Goal: Manage account settings

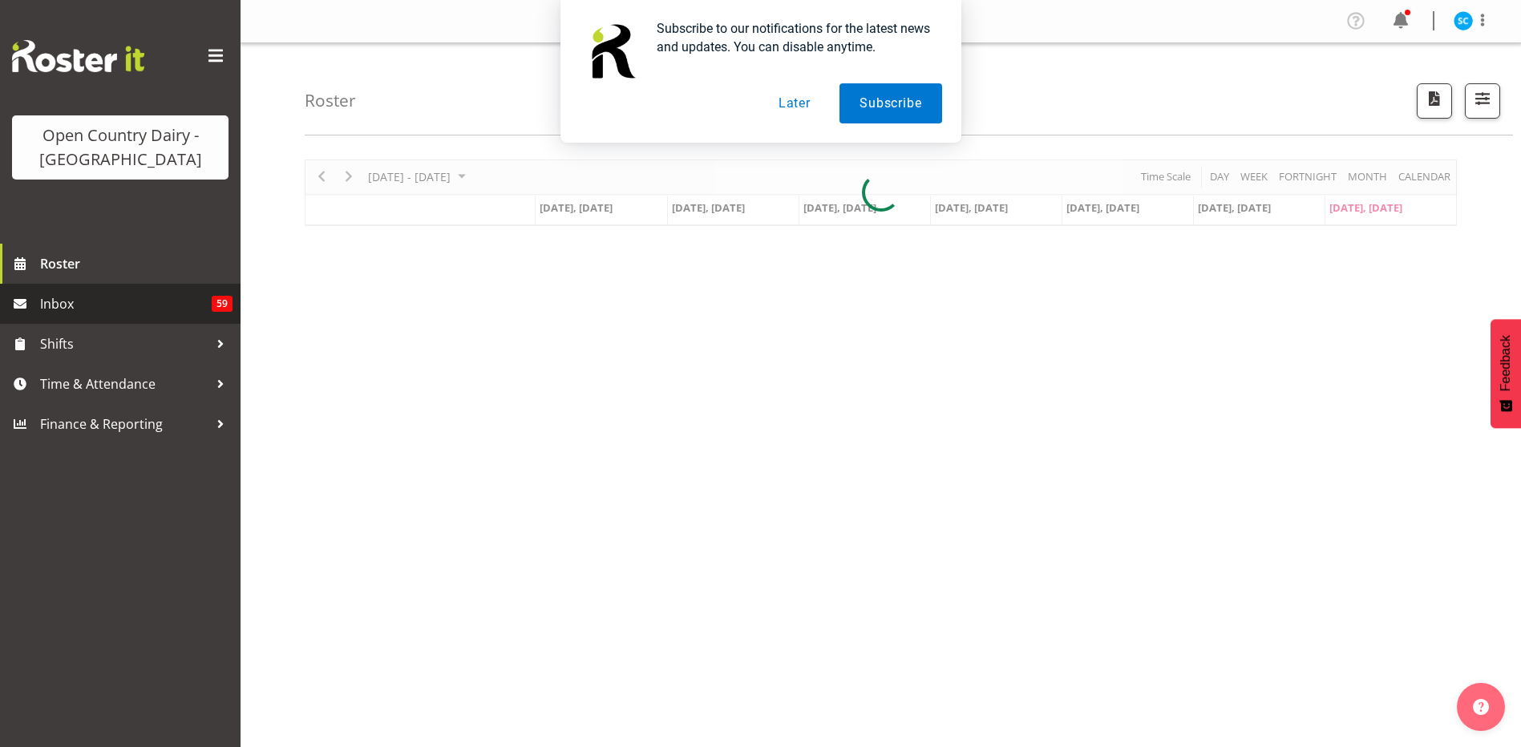
click at [81, 301] on span "Inbox" at bounding box center [126, 304] width 172 height 24
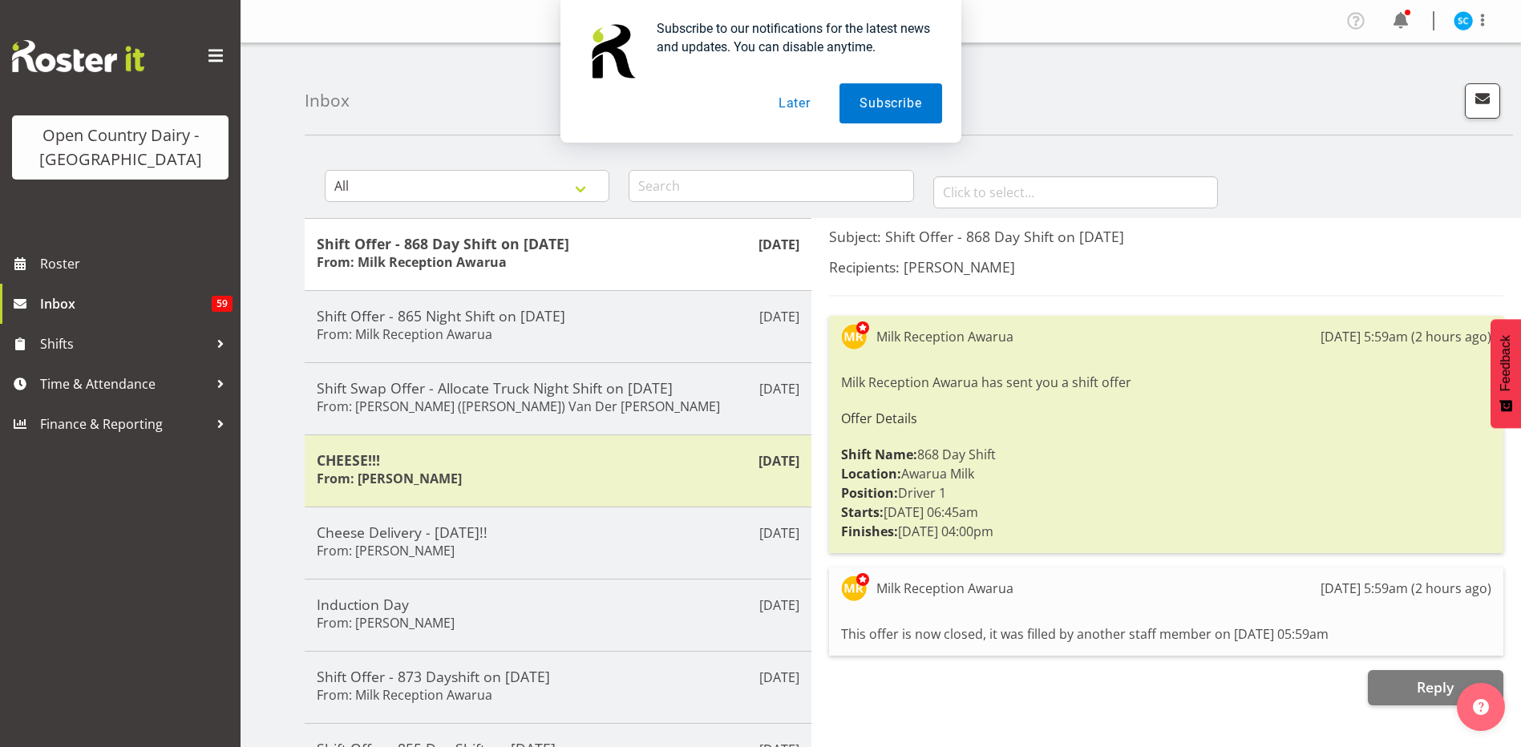
click at [1484, 20] on div "Subscribe to our notifications for the latest news and updates. You can disable…" at bounding box center [760, 71] width 1521 height 143
click at [806, 107] on button "Later" at bounding box center [794, 103] width 72 height 40
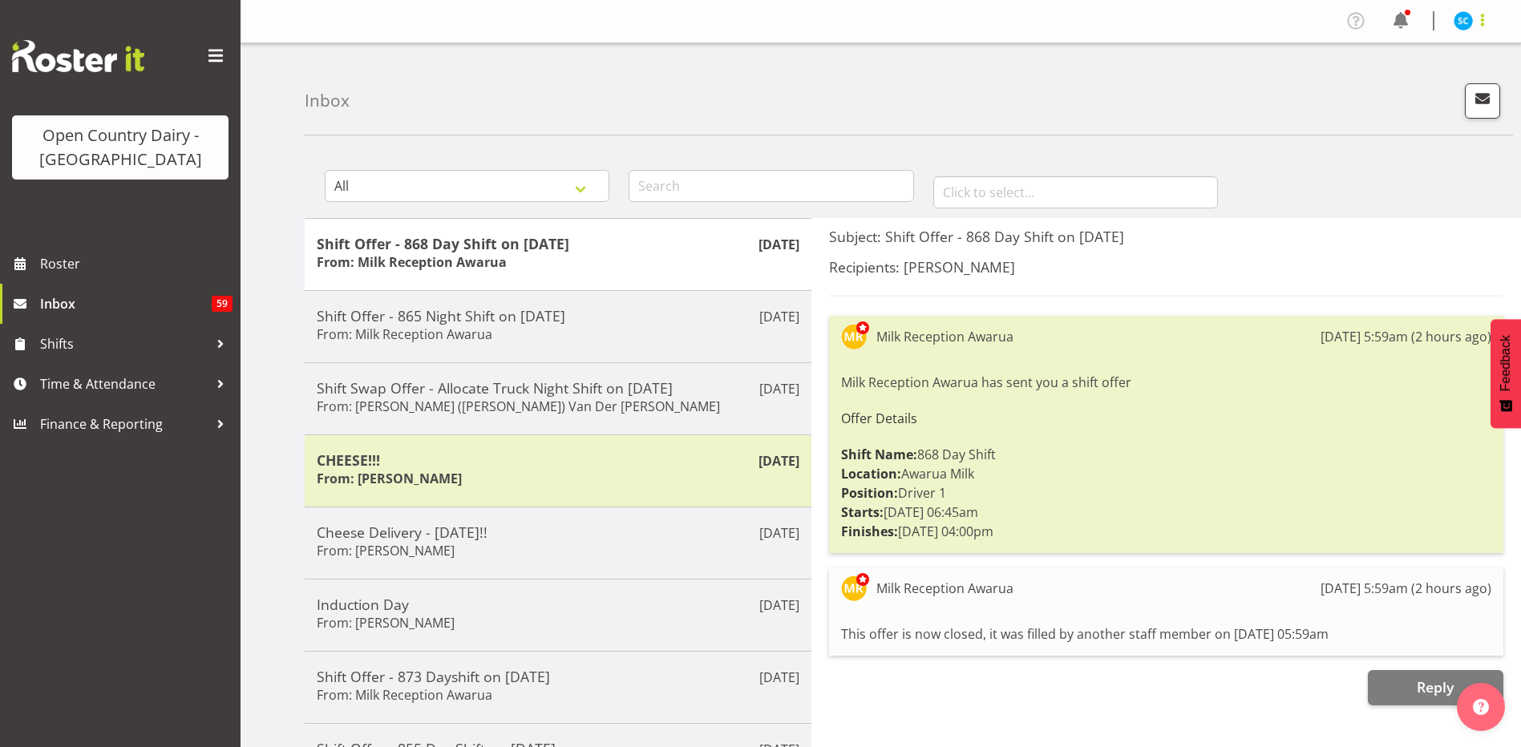
click at [1489, 26] on span at bounding box center [1482, 19] width 19 height 19
click at [1420, 63] on link "Profile" at bounding box center [1415, 55] width 154 height 29
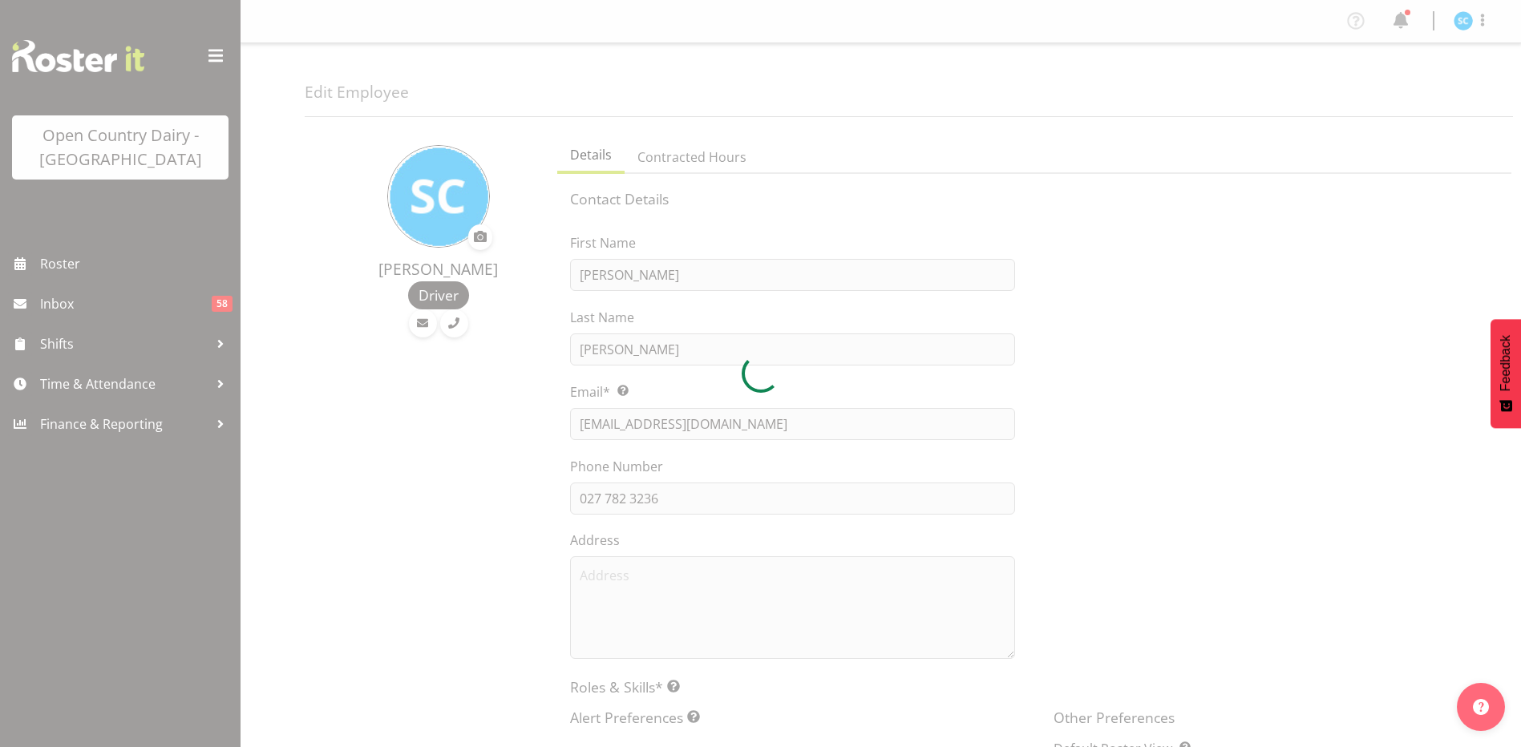
select select "TimelineWeek"
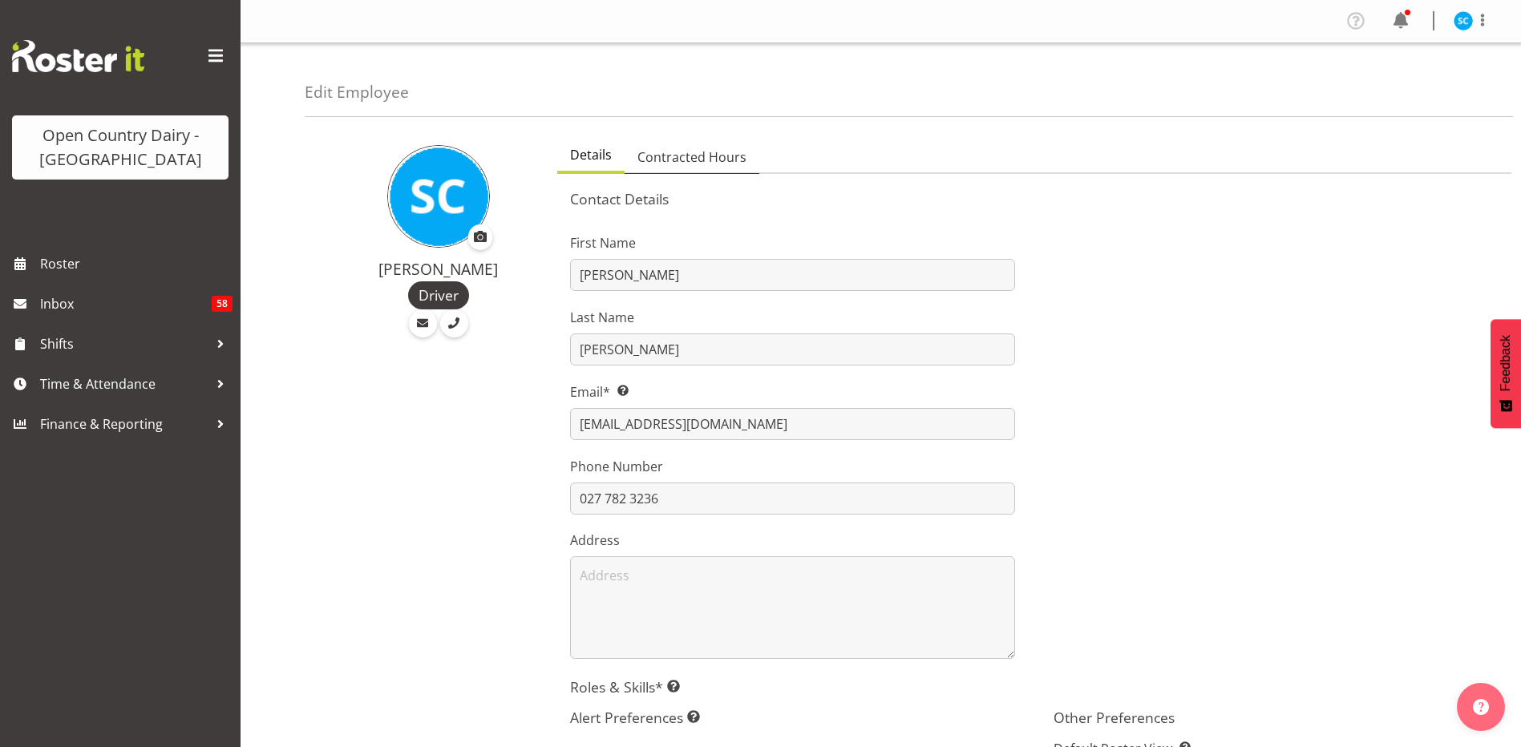
click at [720, 156] on span "Contracted Hours" at bounding box center [691, 157] width 109 height 19
